Goal: Check status

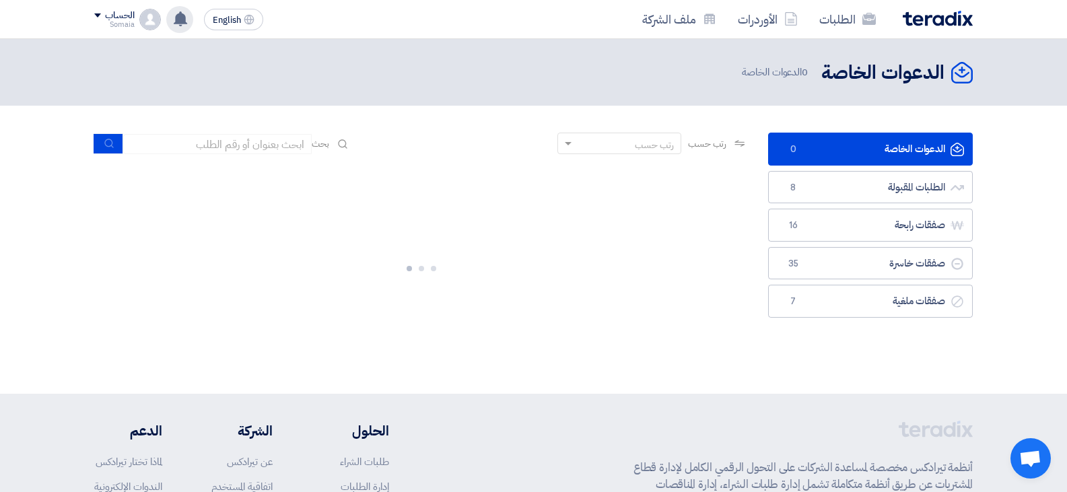
click at [185, 24] on use at bounding box center [180, 18] width 13 height 15
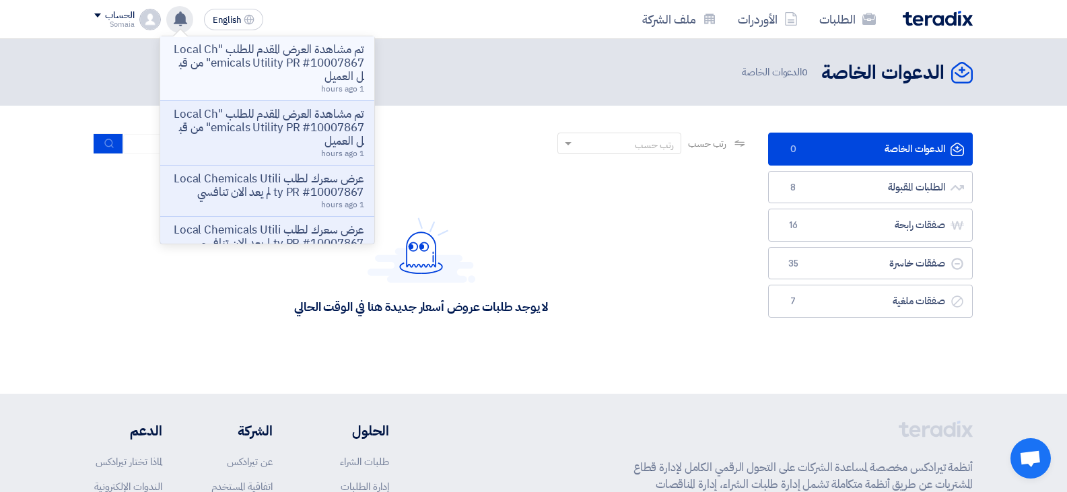
click at [236, 69] on p "تم مشاهدة العرض المقدم للطلب "Local Chemicals Utility PR #10007867" من قبل العم…" at bounding box center [267, 63] width 193 height 40
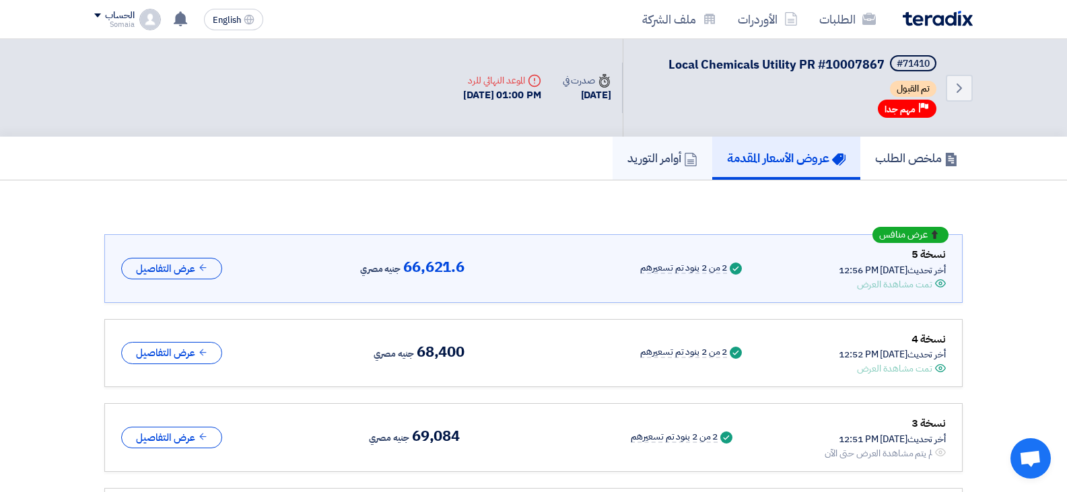
click at [656, 164] on h5 "أوامر التوريد" at bounding box center [662, 157] width 70 height 15
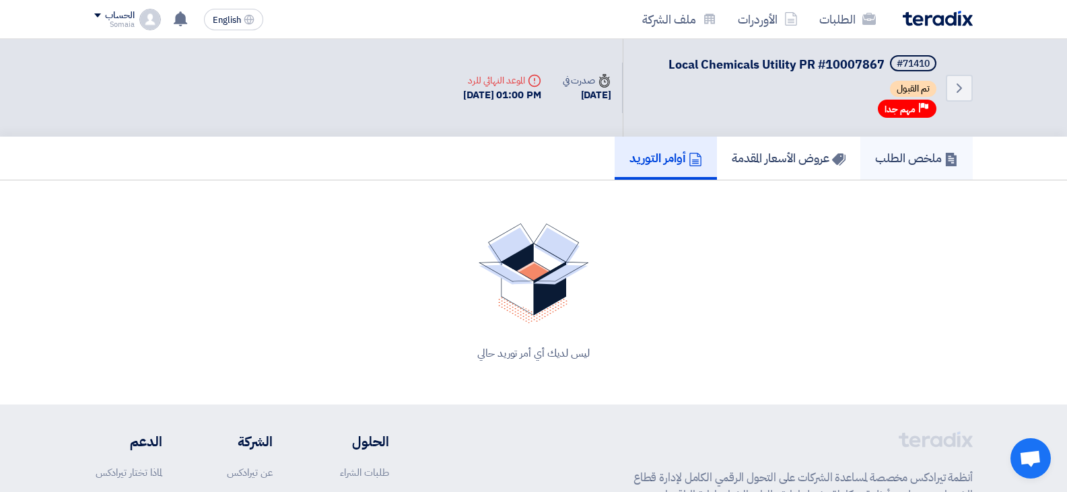
click at [915, 154] on h5 "ملخص الطلب" at bounding box center [916, 157] width 83 height 15
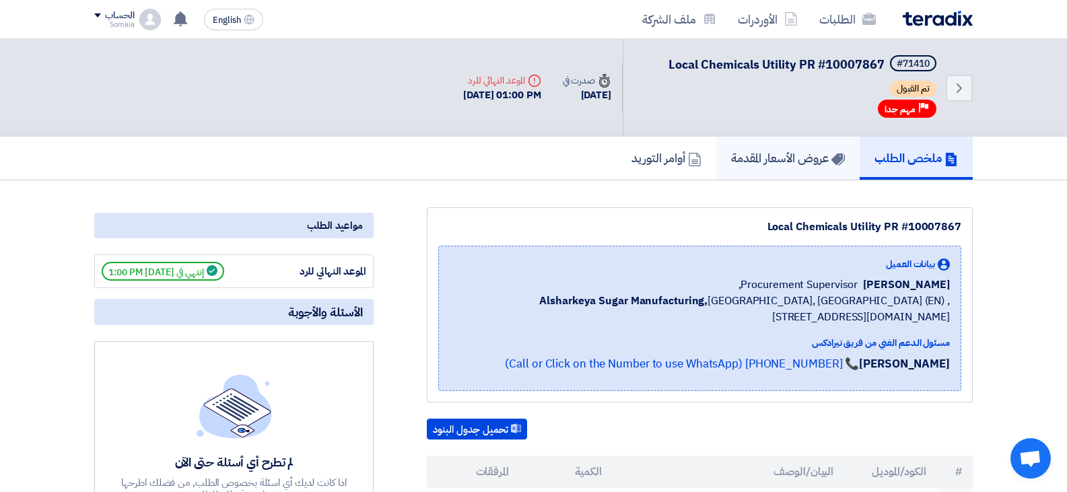
click at [757, 167] on link "عروض الأسعار المقدمة" at bounding box center [787, 158] width 143 height 43
